Goal: Transaction & Acquisition: Purchase product/service

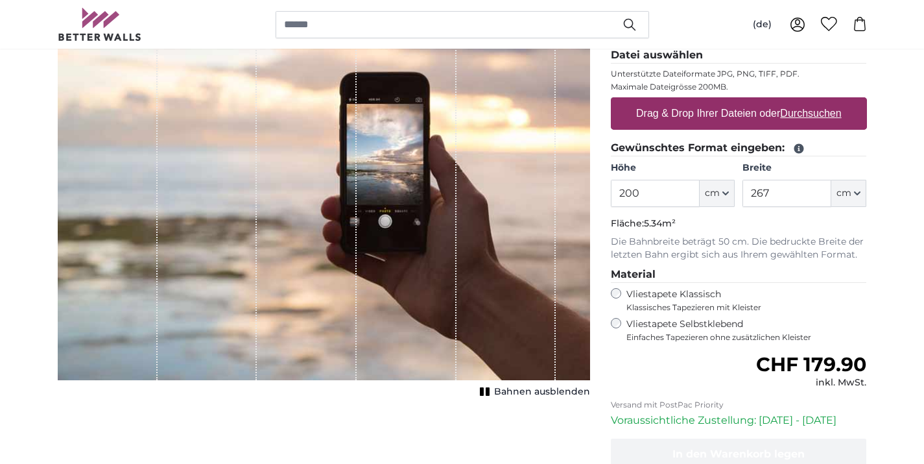
scroll to position [187, 0]
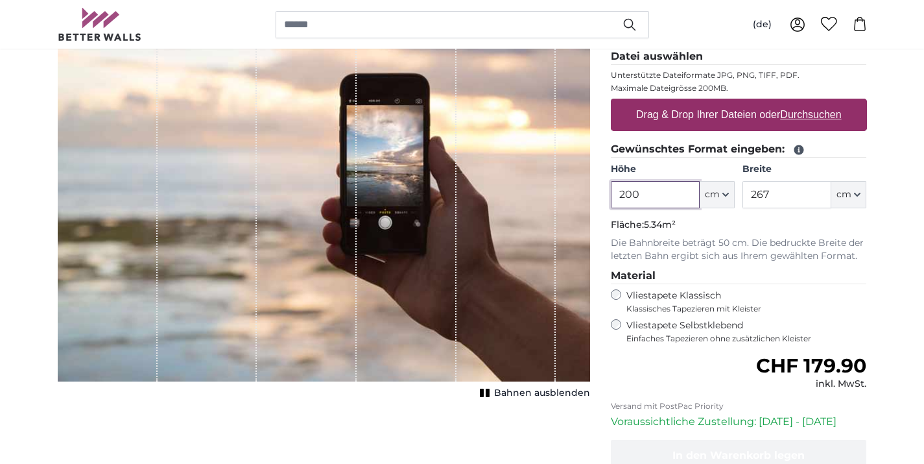
click at [653, 189] on input "200" at bounding box center [655, 194] width 89 height 27
type input "226"
type input "700"
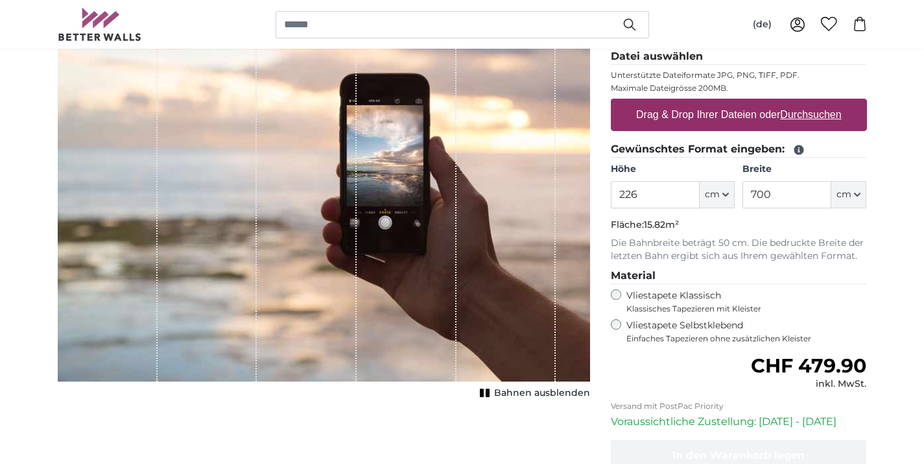
click at [797, 117] on u "Durchsuchen" at bounding box center [810, 114] width 61 height 11
click at [797, 102] on input "Drag & Drop Ihrer Dateien oder Durchsuchen" at bounding box center [739, 101] width 256 height 4
type input "**********"
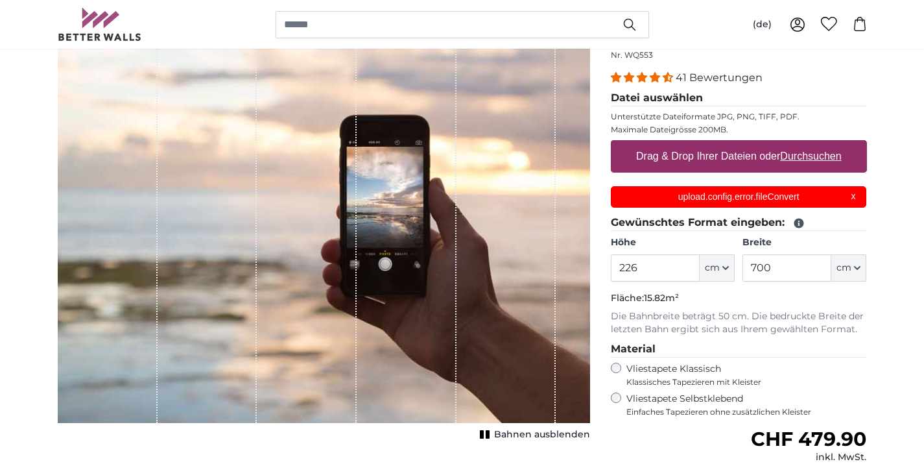
scroll to position [145, 0]
click at [808, 167] on label "Drag & Drop Ihrer Dateien oder Durchsuchen" at bounding box center [739, 156] width 216 height 26
click at [808, 144] on input "Drag & Drop Ihrer Dateien oder Durchsuchen" at bounding box center [739, 142] width 256 height 4
type input "**********"
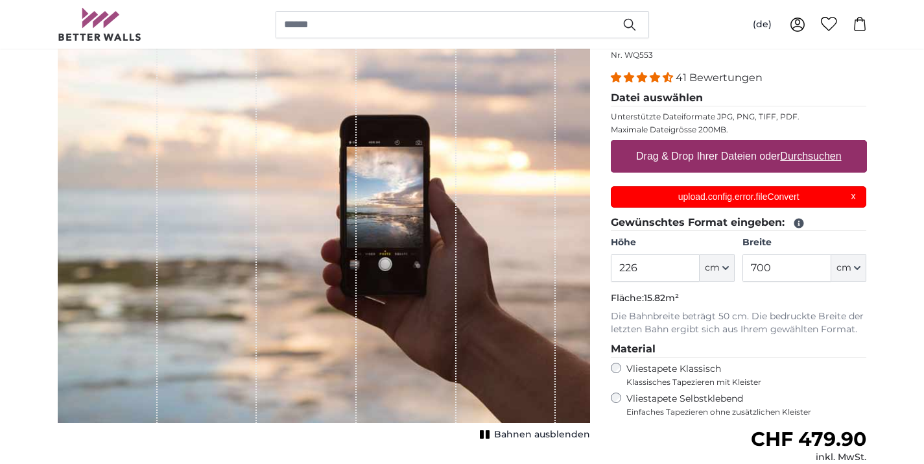
click at [743, 195] on p "upload.config.error.fileConvert" at bounding box center [739, 197] width 240 height 14
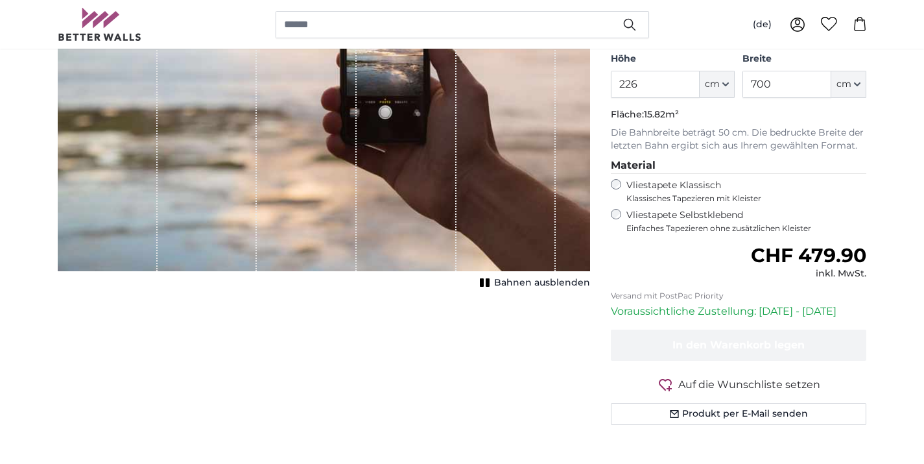
scroll to position [303, 0]
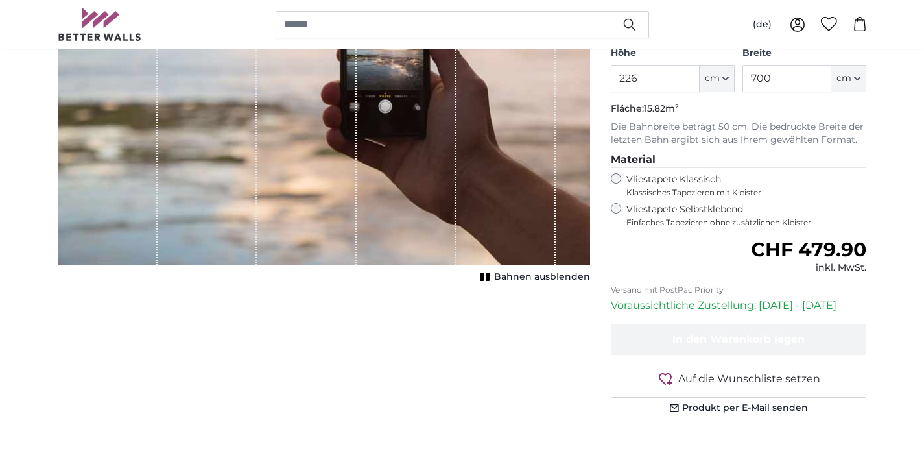
click at [632, 207] on label "Vliestapete Selbstklebend Einfaches Tapezieren ohne zusätzlichen Kleister" at bounding box center [746, 215] width 241 height 25
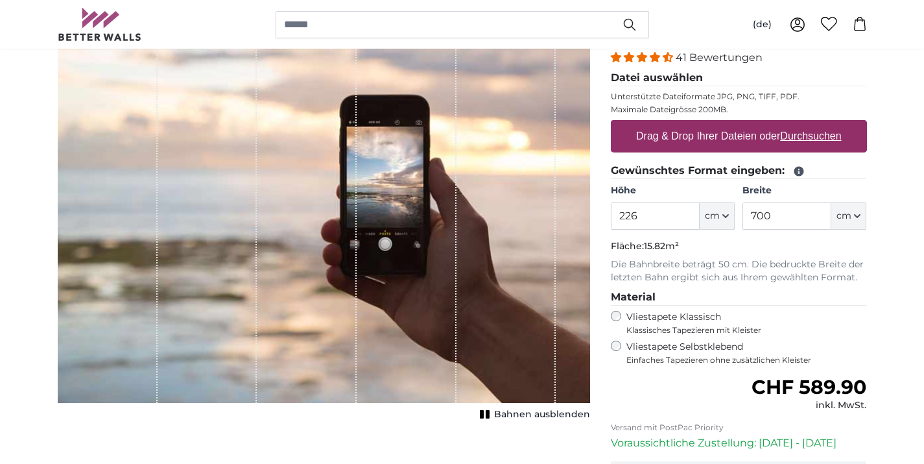
scroll to position [154, 0]
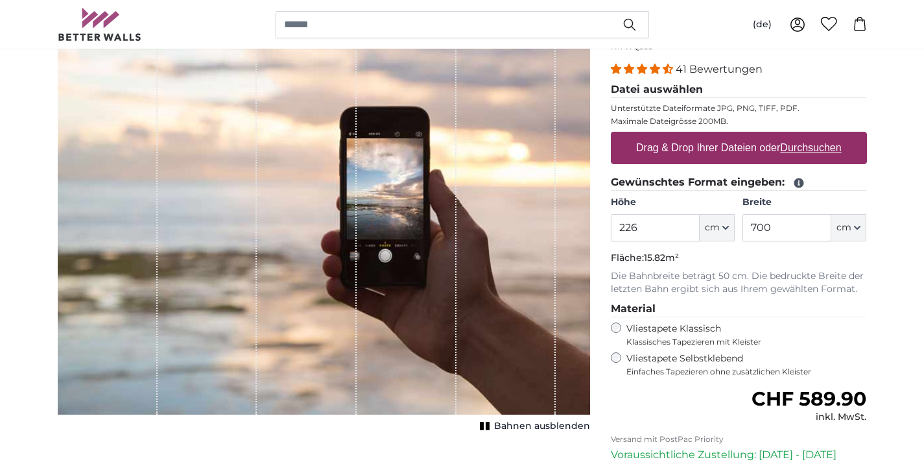
click at [685, 146] on label "Drag & Drop Ihrer Dateien oder Durchsuchen" at bounding box center [739, 148] width 216 height 26
click at [685, 136] on input "Drag & Drop Ihrer Dateien oder Durchsuchen" at bounding box center [739, 134] width 256 height 4
type input "**********"
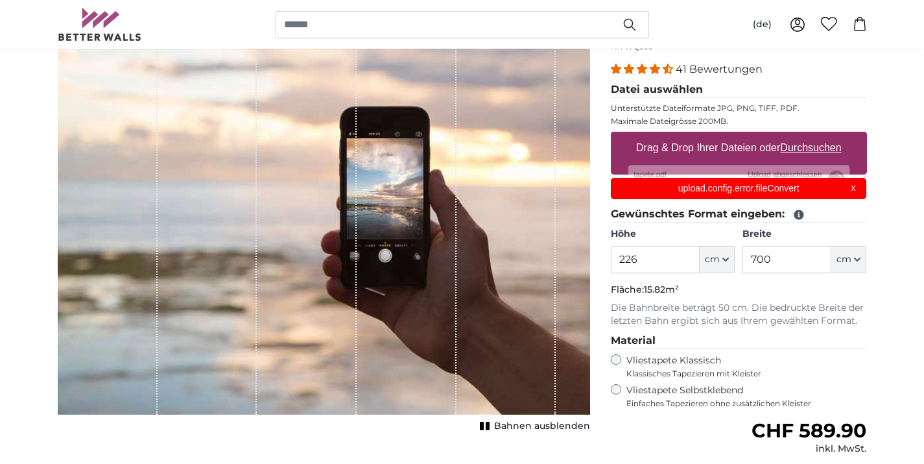
scroll to position [0, 0]
